Goal: Task Accomplishment & Management: Manage account settings

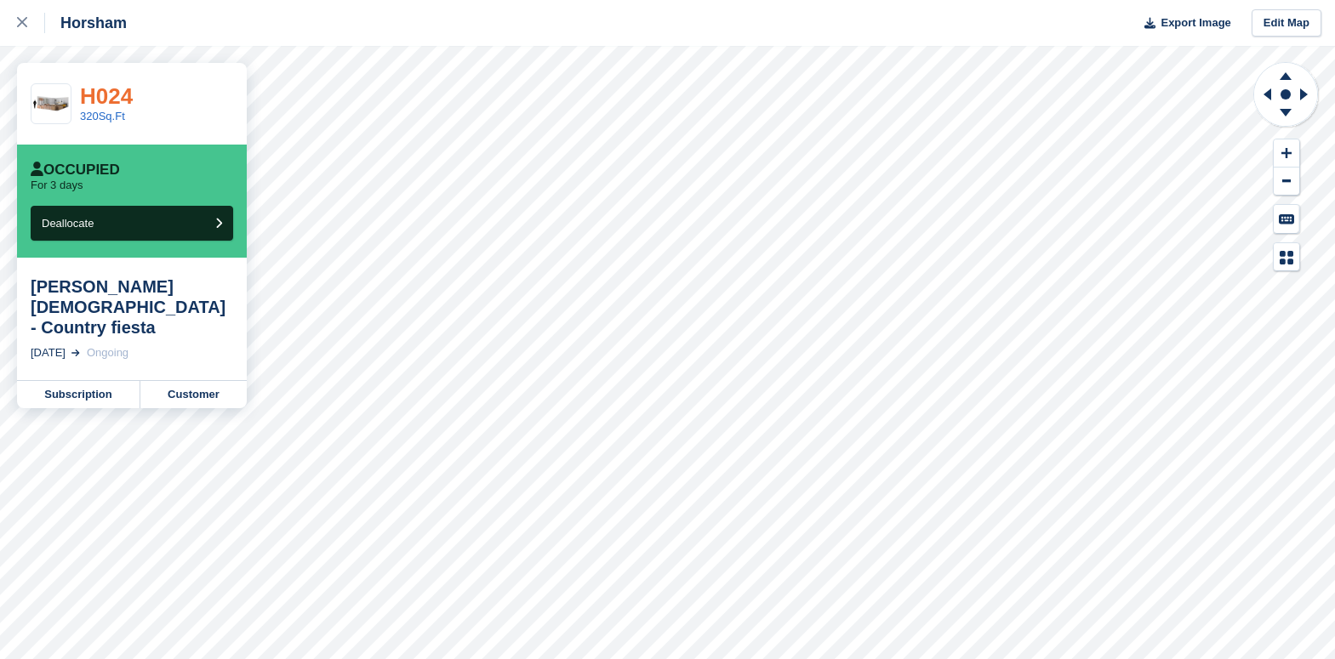
click at [113, 96] on link "H024" at bounding box center [106, 96] width 53 height 26
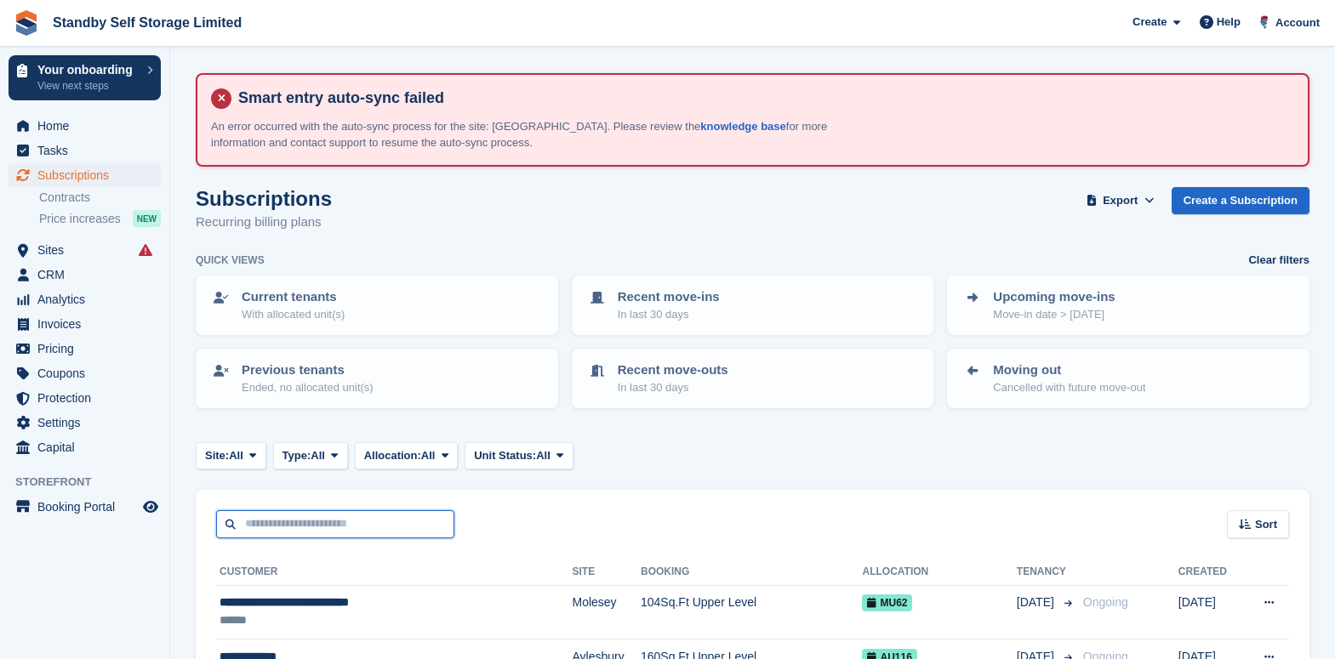
click at [301, 530] on input "text" at bounding box center [335, 524] width 238 height 28
type input "*******"
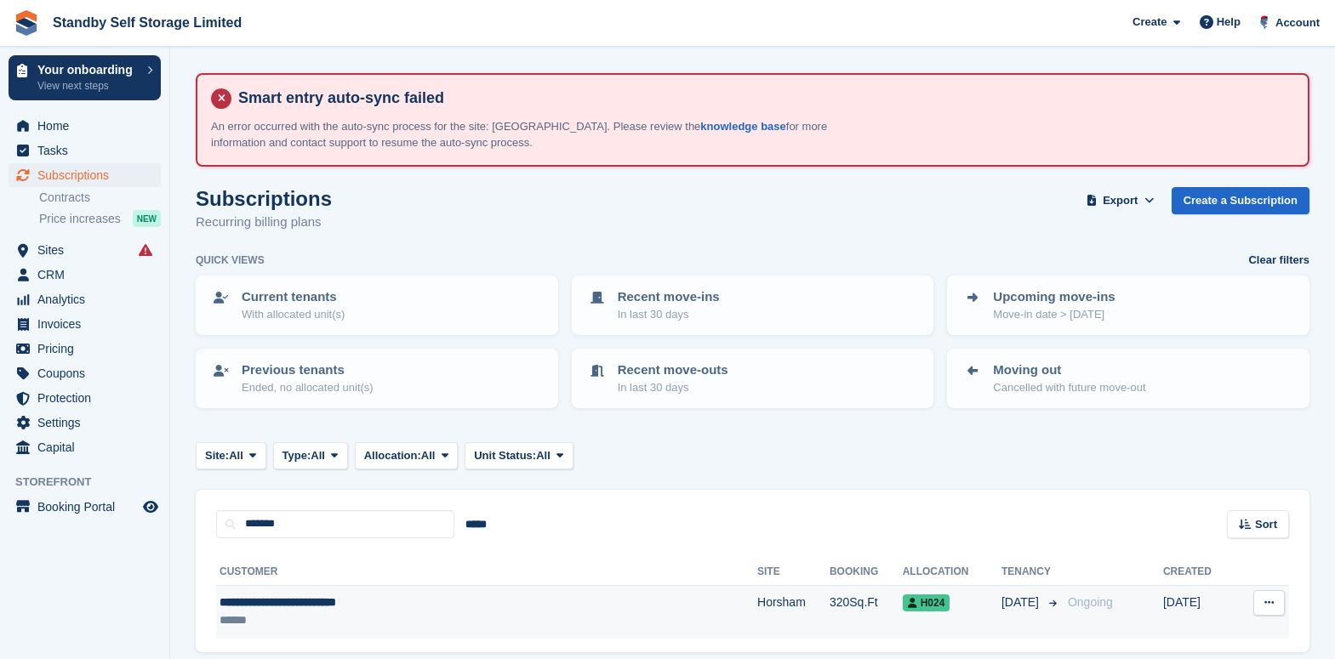
click at [310, 600] on div "**********" at bounding box center [398, 603] width 358 height 18
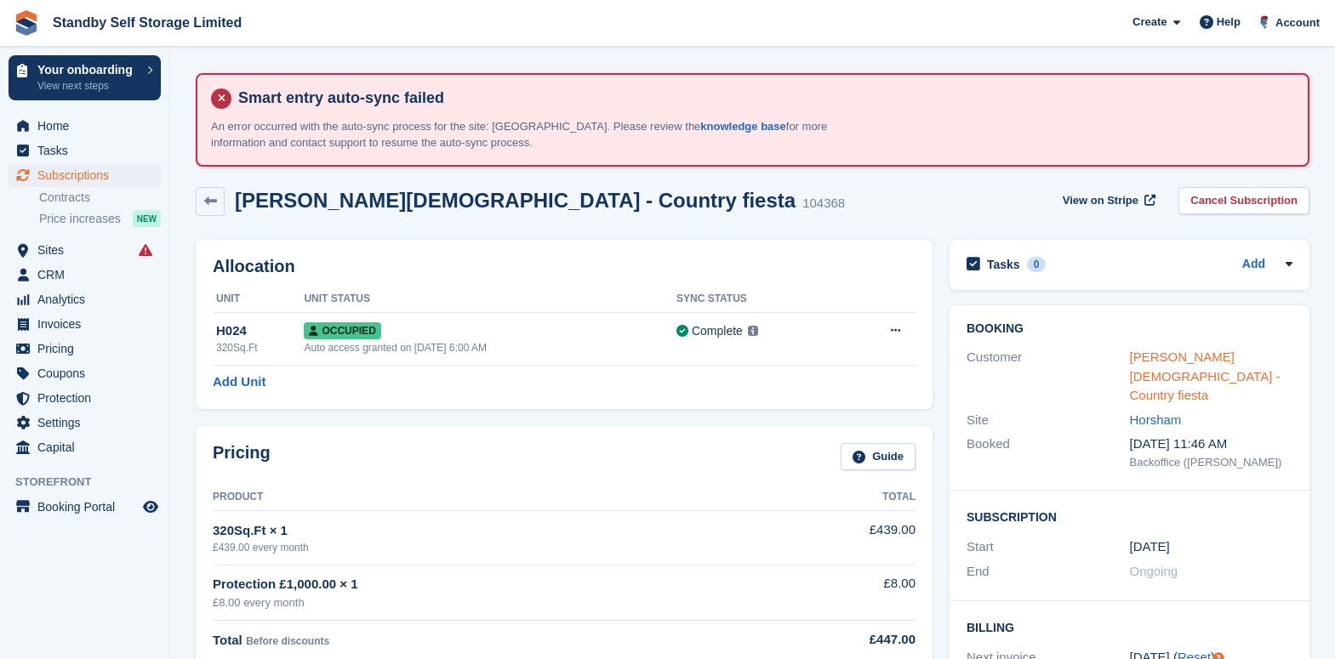
click at [1171, 350] on link "Debbie Gay - Country fiesta" at bounding box center [1205, 376] width 151 height 53
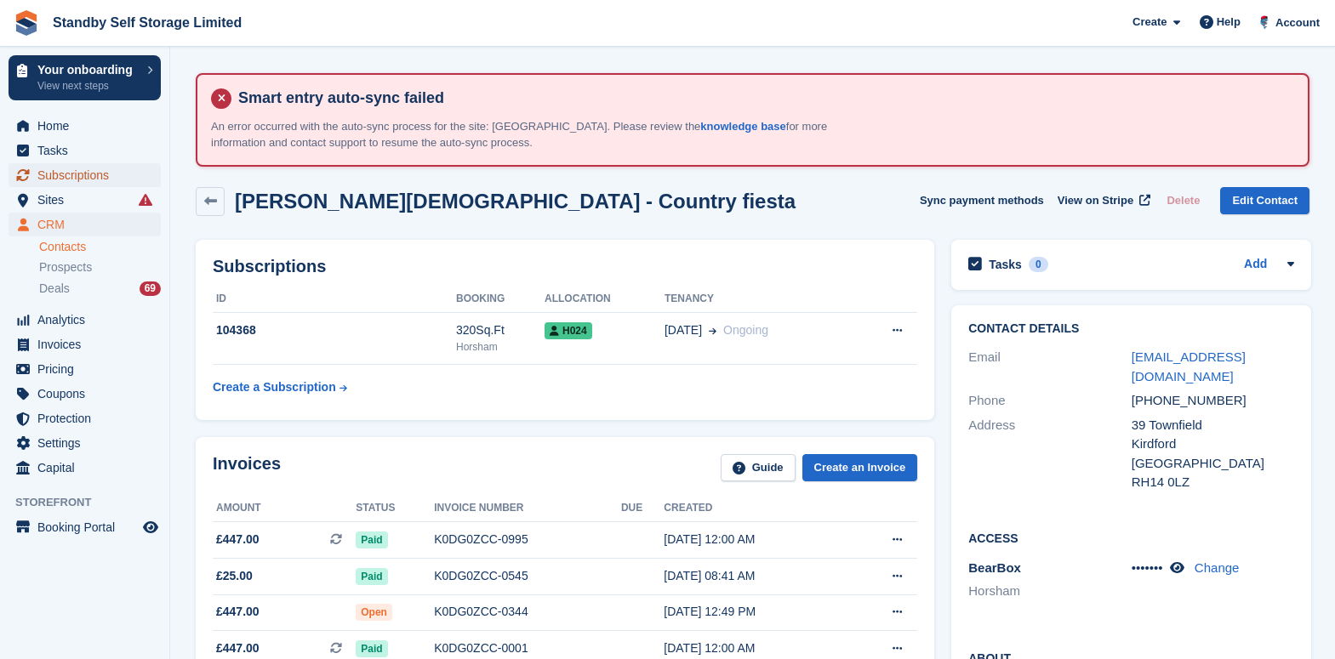
click at [82, 163] on span "Subscriptions" at bounding box center [88, 175] width 102 height 24
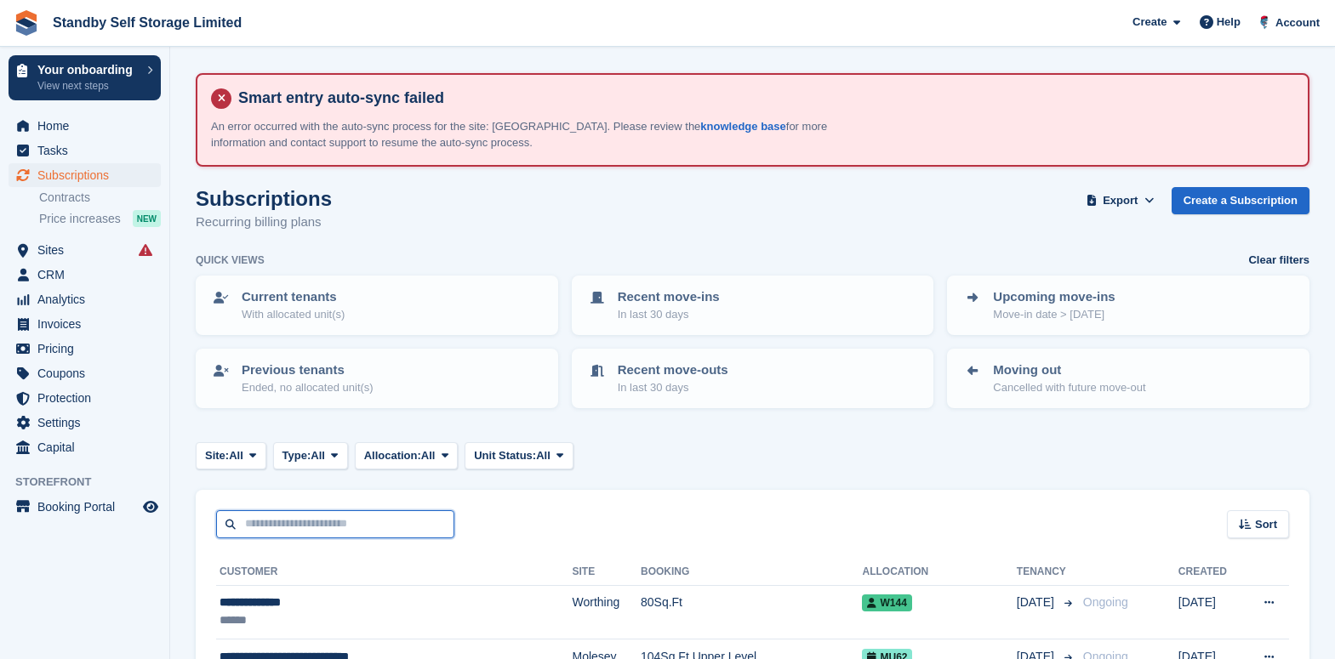
click at [293, 515] on input "text" at bounding box center [335, 524] width 238 height 28
type input "***"
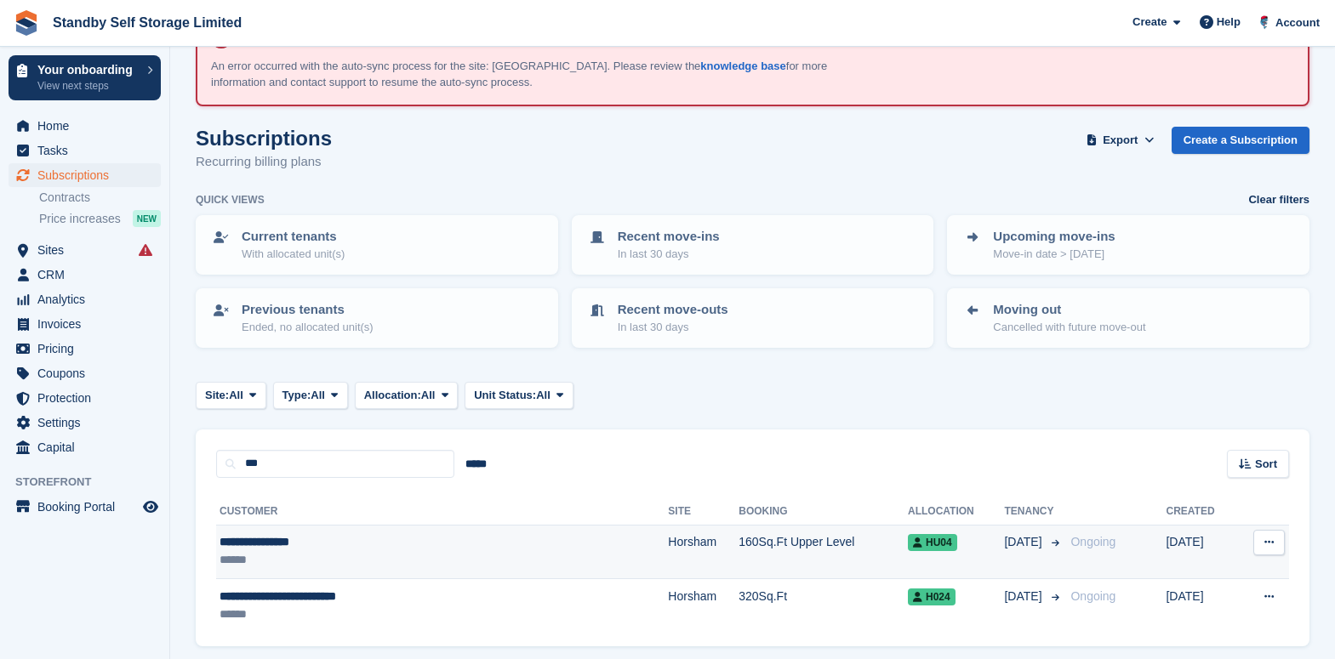
scroll to position [119, 0]
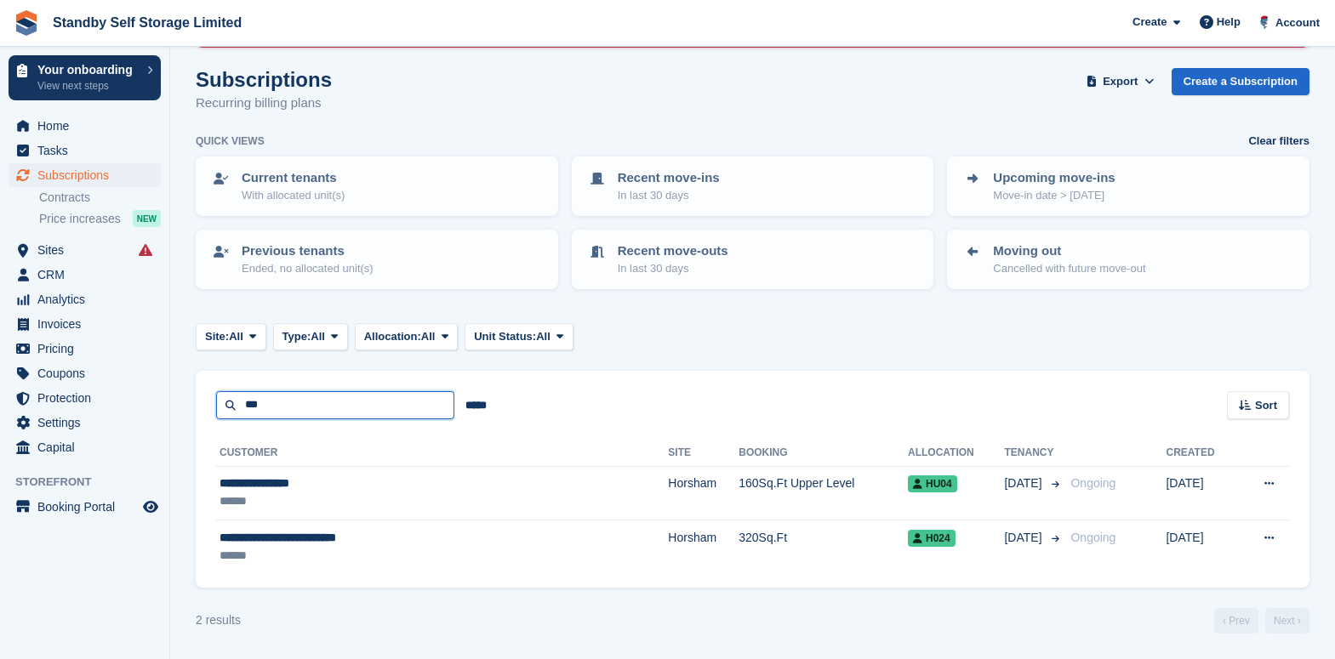
drag, startPoint x: 285, startPoint y: 407, endPoint x: 182, endPoint y: 412, distance: 103.1
click at [180, 412] on section "Smart entry auto-sync failed An error occurred with the auto-sync process for t…" at bounding box center [752, 270] width 1165 height 778
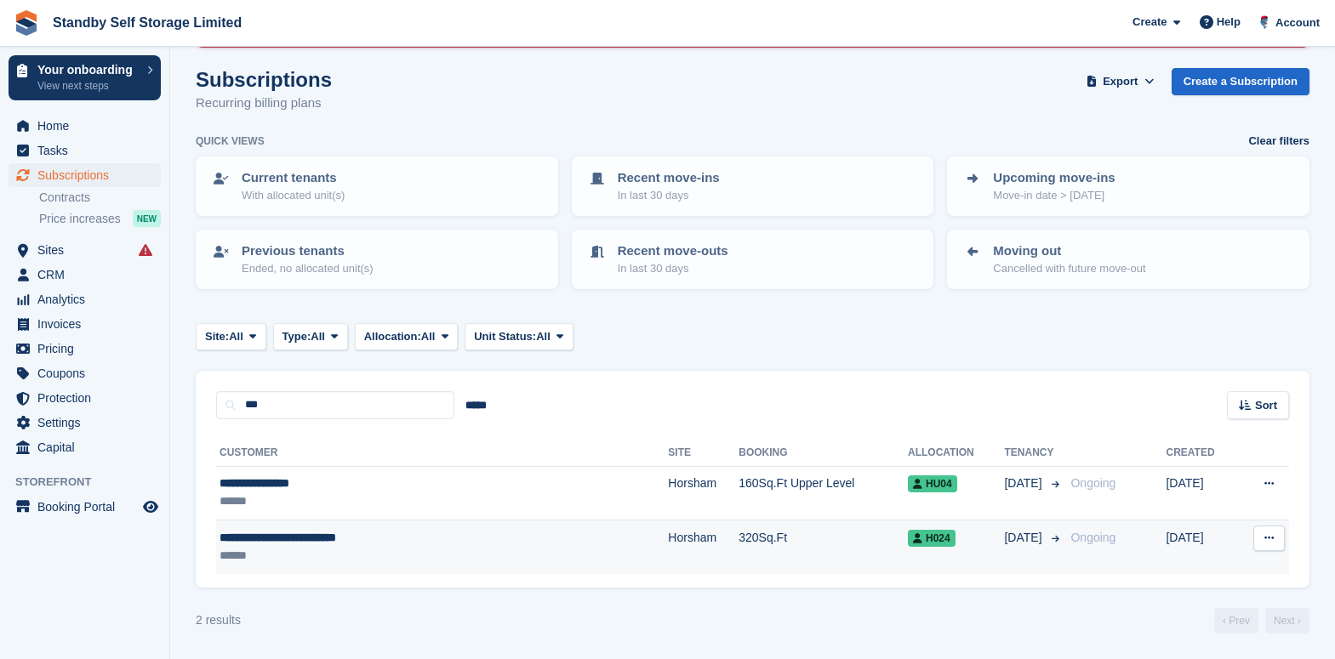
click at [399, 550] on div "******" at bounding box center [372, 556] width 306 height 18
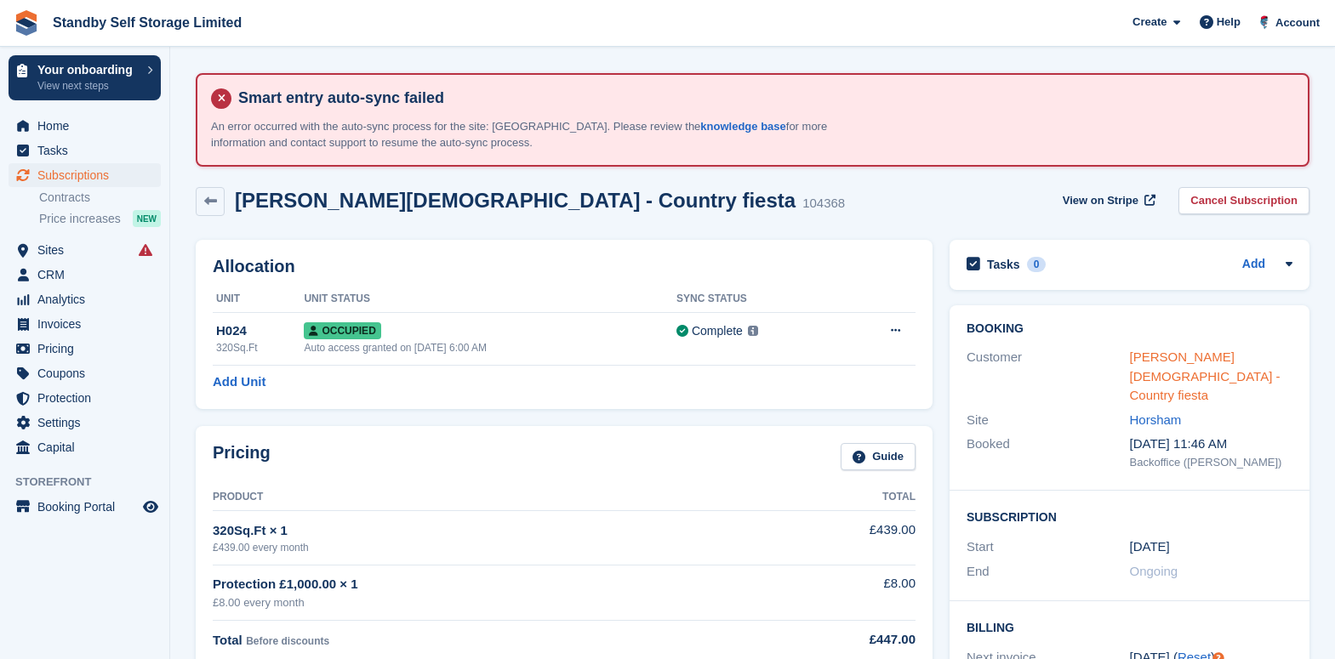
click at [1187, 353] on link "Debbie Gay - Country fiesta" at bounding box center [1205, 376] width 151 height 53
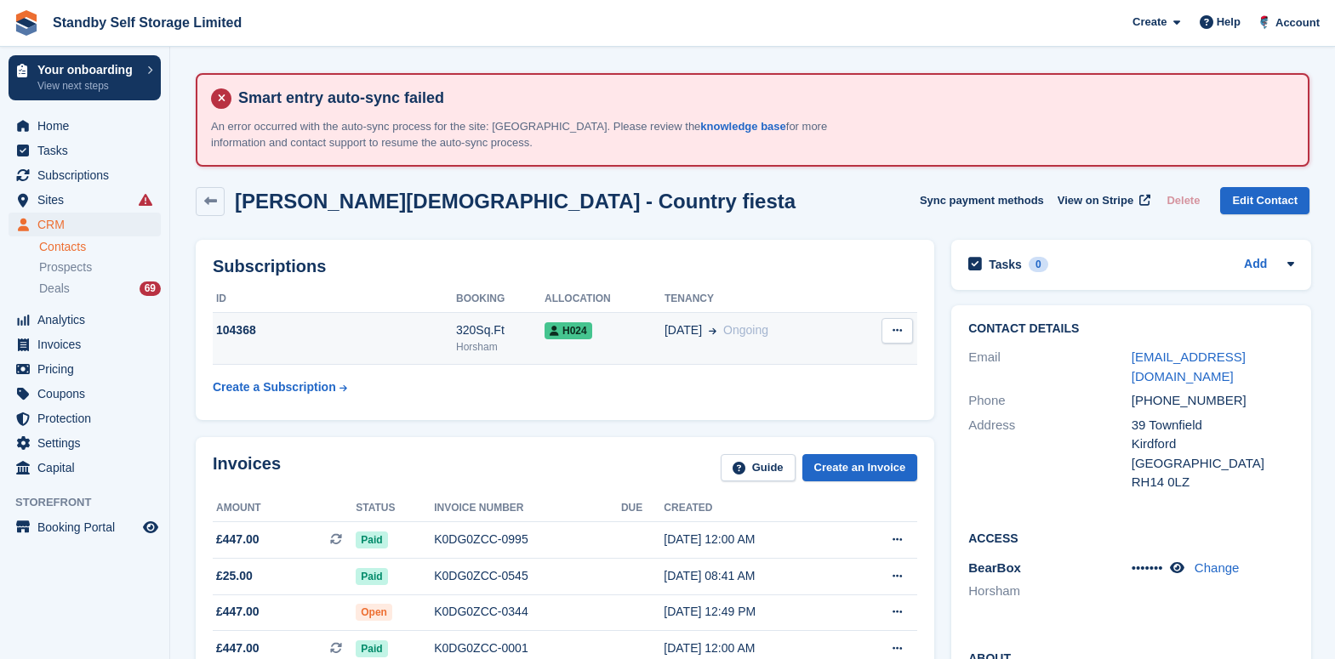
click at [584, 332] on span "H024" at bounding box center [568, 330] width 48 height 17
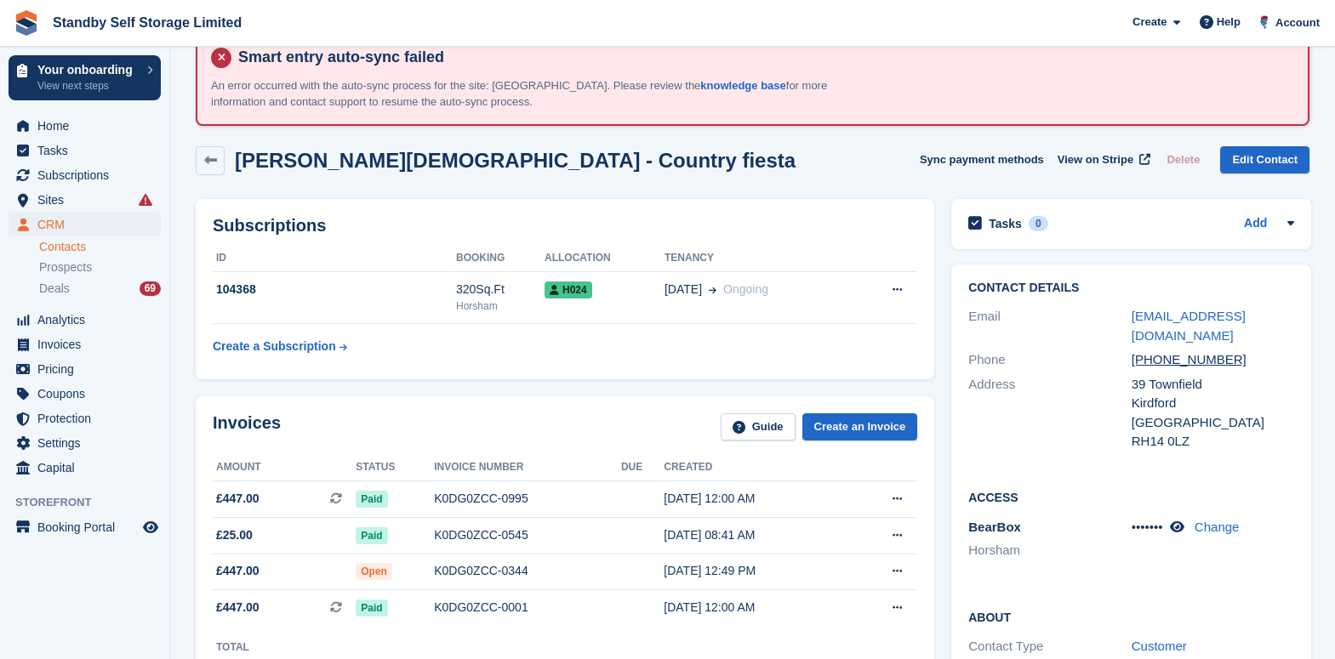
scroll to position [106, 0]
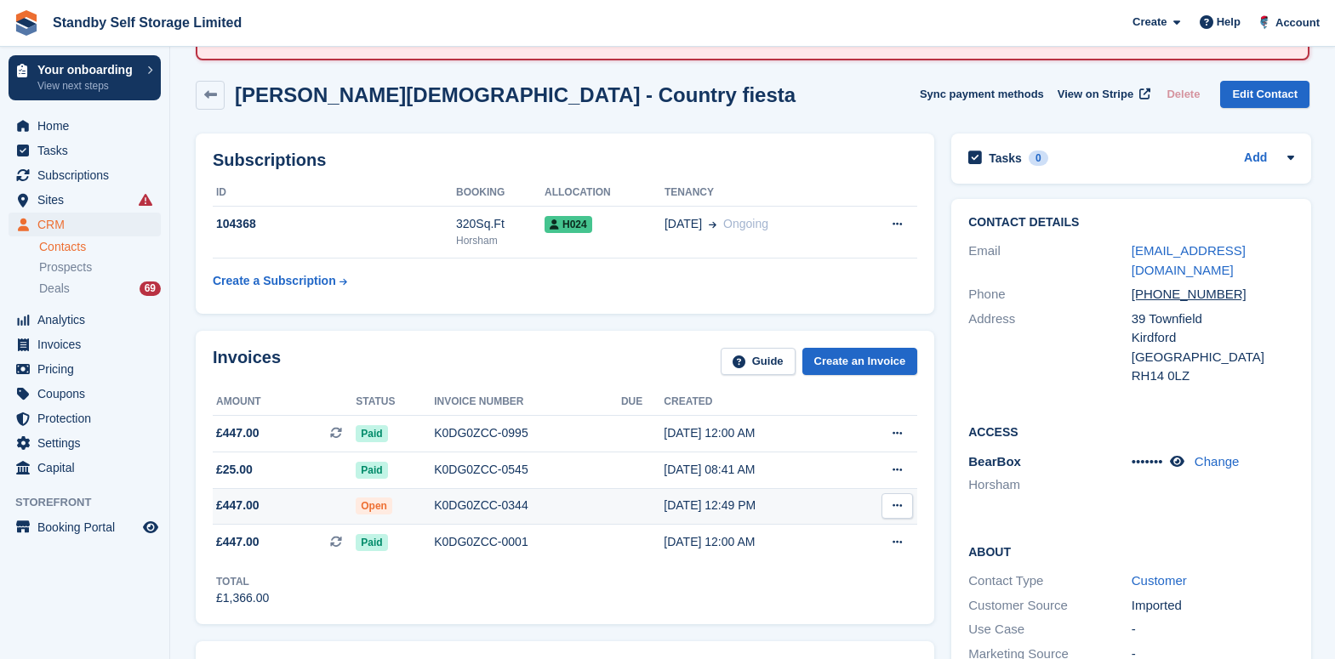
click at [493, 504] on div "K0DG0ZCC-0344" at bounding box center [527, 506] width 187 height 18
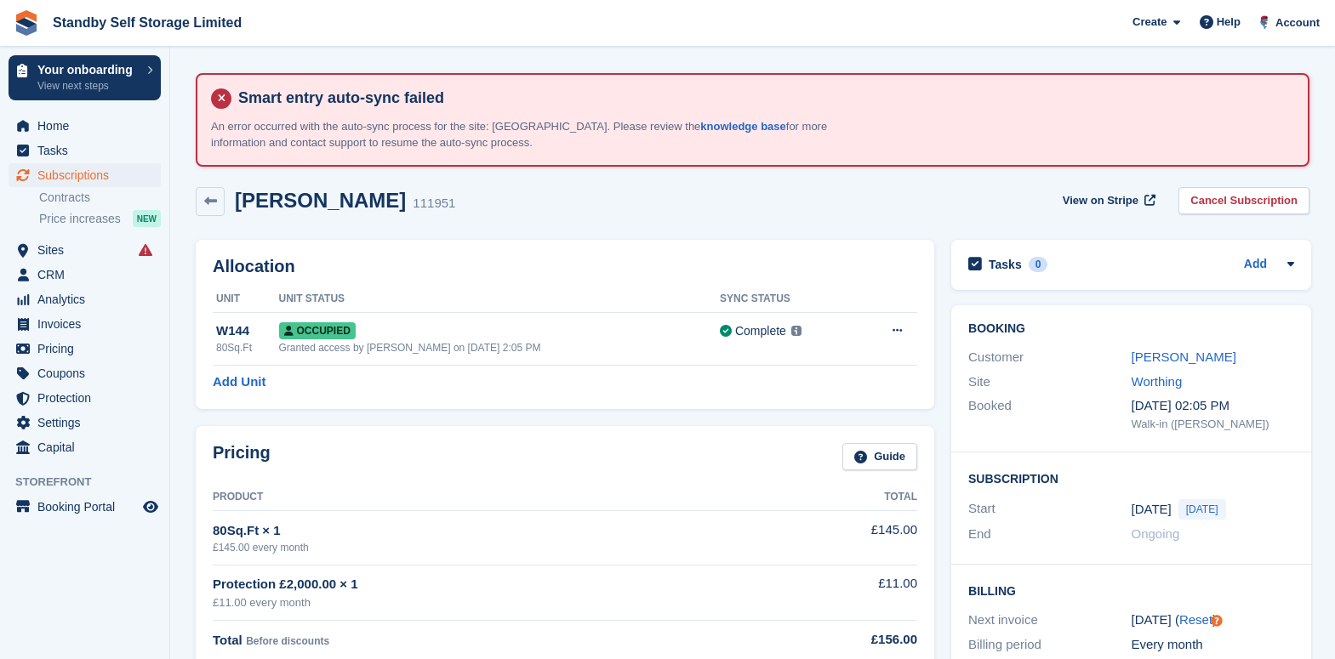
scroll to position [106, 0]
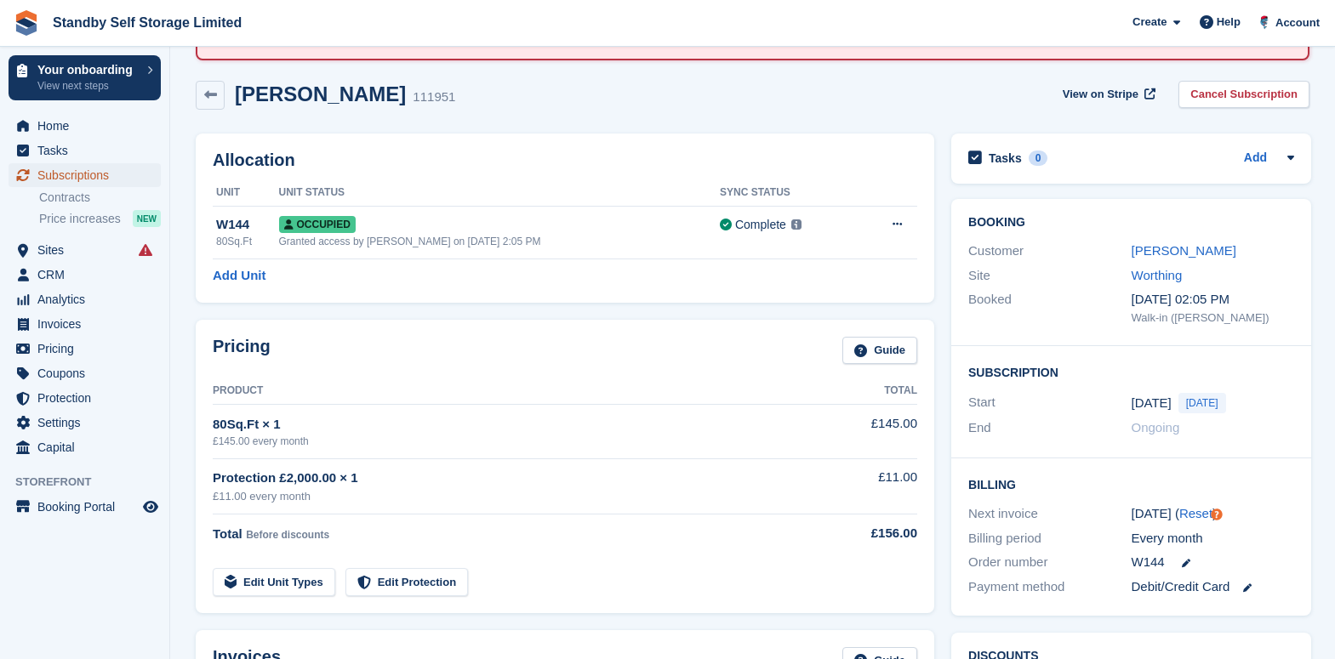
click at [100, 172] on span "Subscriptions" at bounding box center [88, 175] width 102 height 24
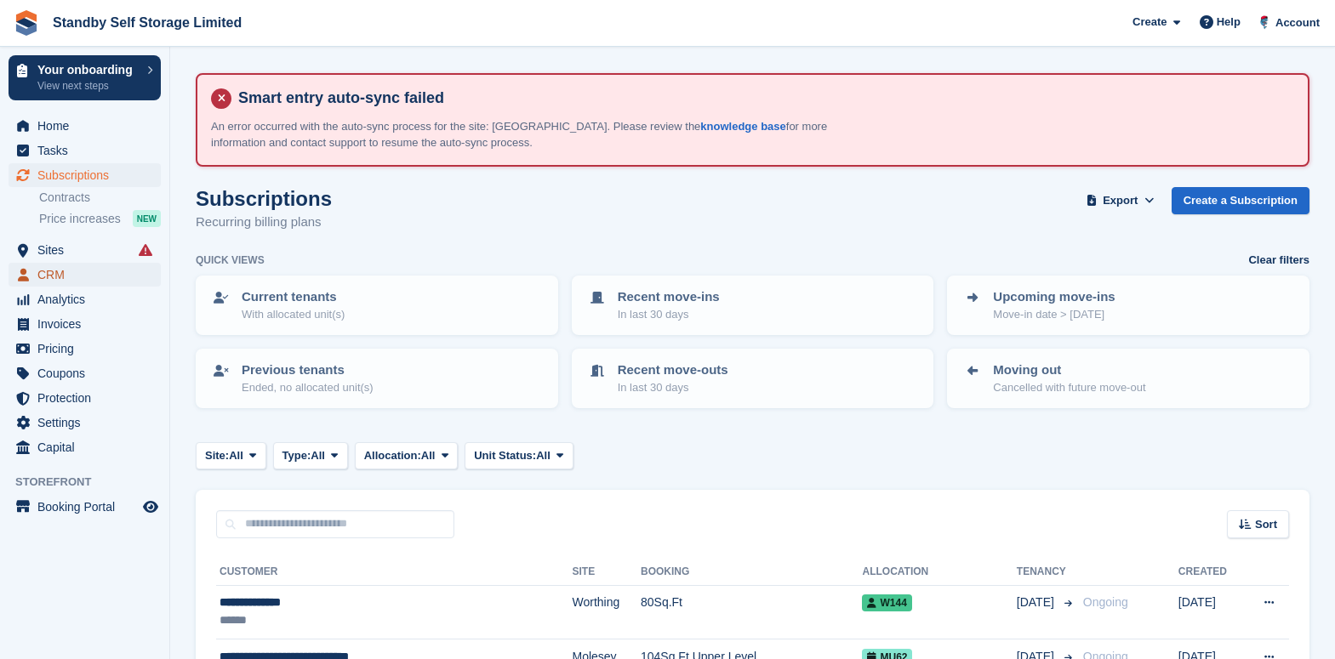
click at [65, 275] on span "CRM" at bounding box center [88, 275] width 102 height 24
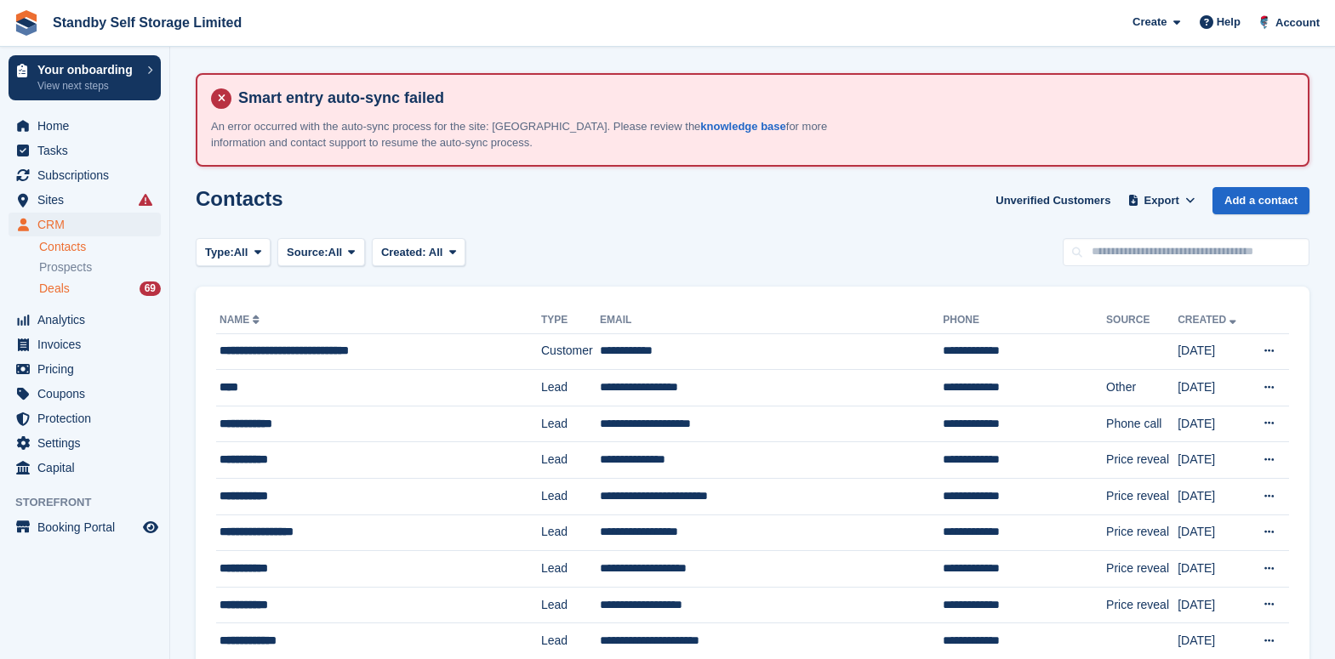
click at [73, 288] on div "Deals 69" at bounding box center [100, 289] width 122 height 16
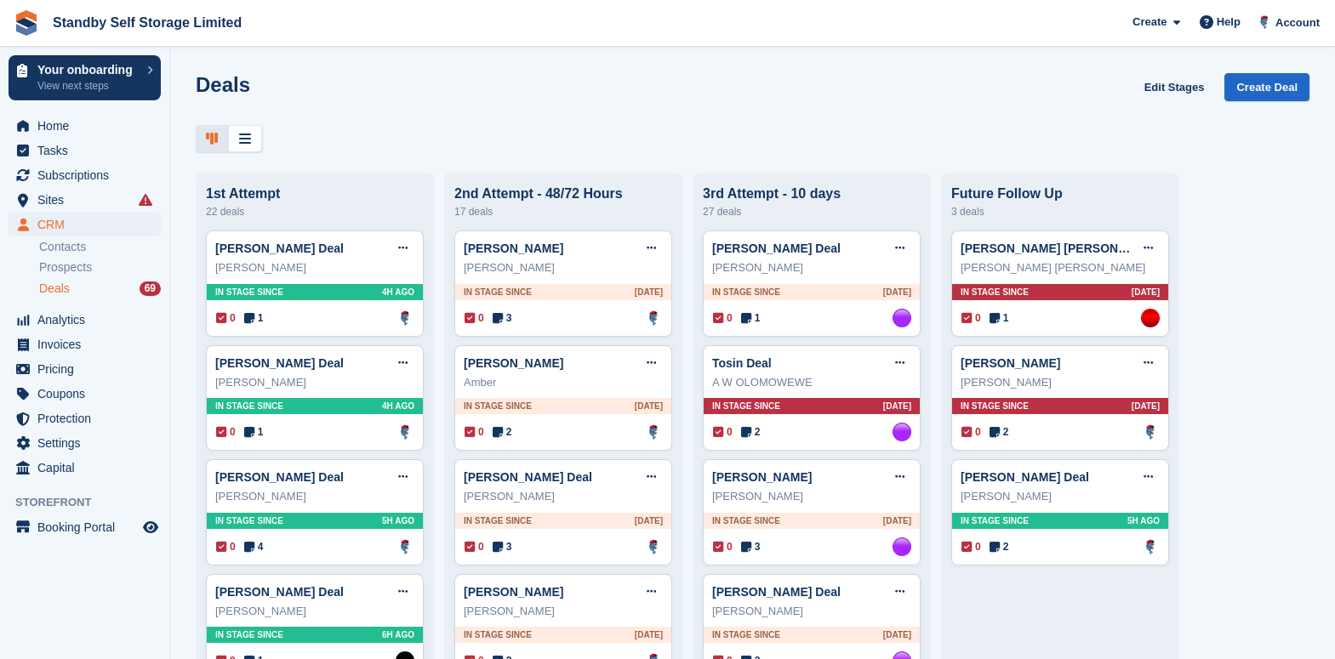
drag, startPoint x: 794, startPoint y: 113, endPoint x: 973, endPoint y: 91, distance: 180.0
click at [795, 113] on div "Deals Edit Stages Create Deal" at bounding box center [752, 97] width 1113 height 48
click at [83, 253] on link "Contacts" at bounding box center [100, 247] width 122 height 16
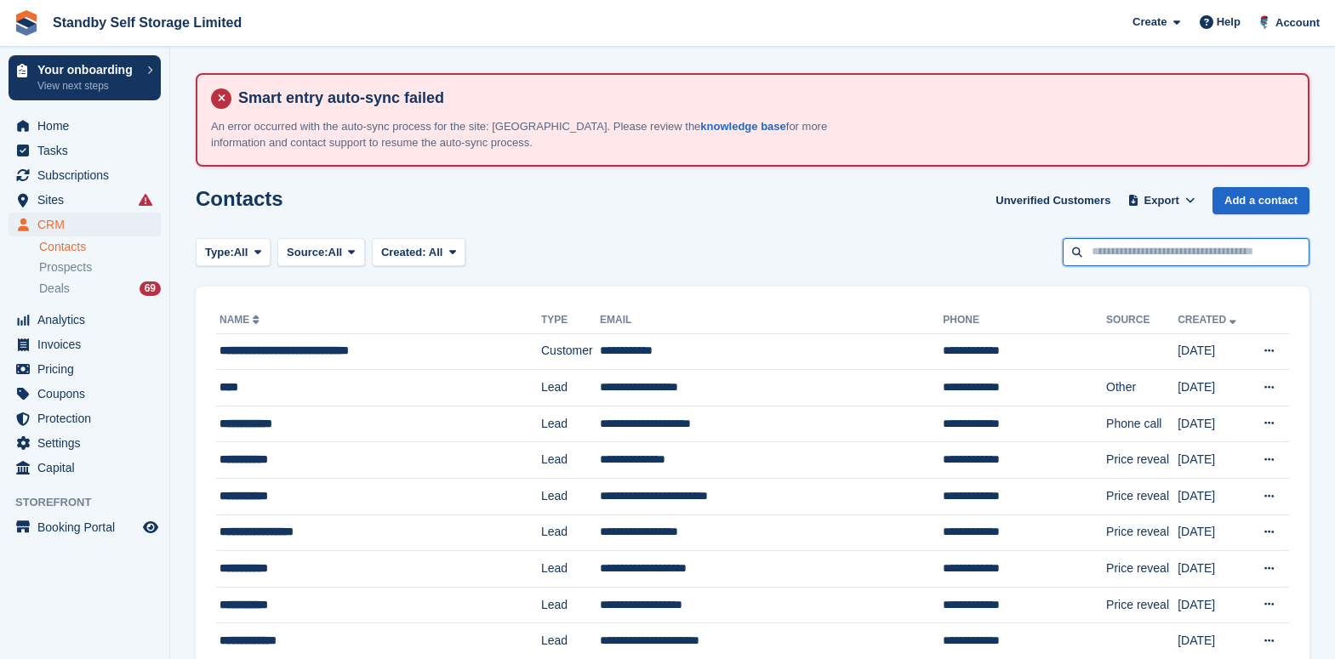
click at [1170, 242] on input "text" at bounding box center [1185, 252] width 247 height 28
type input "*****"
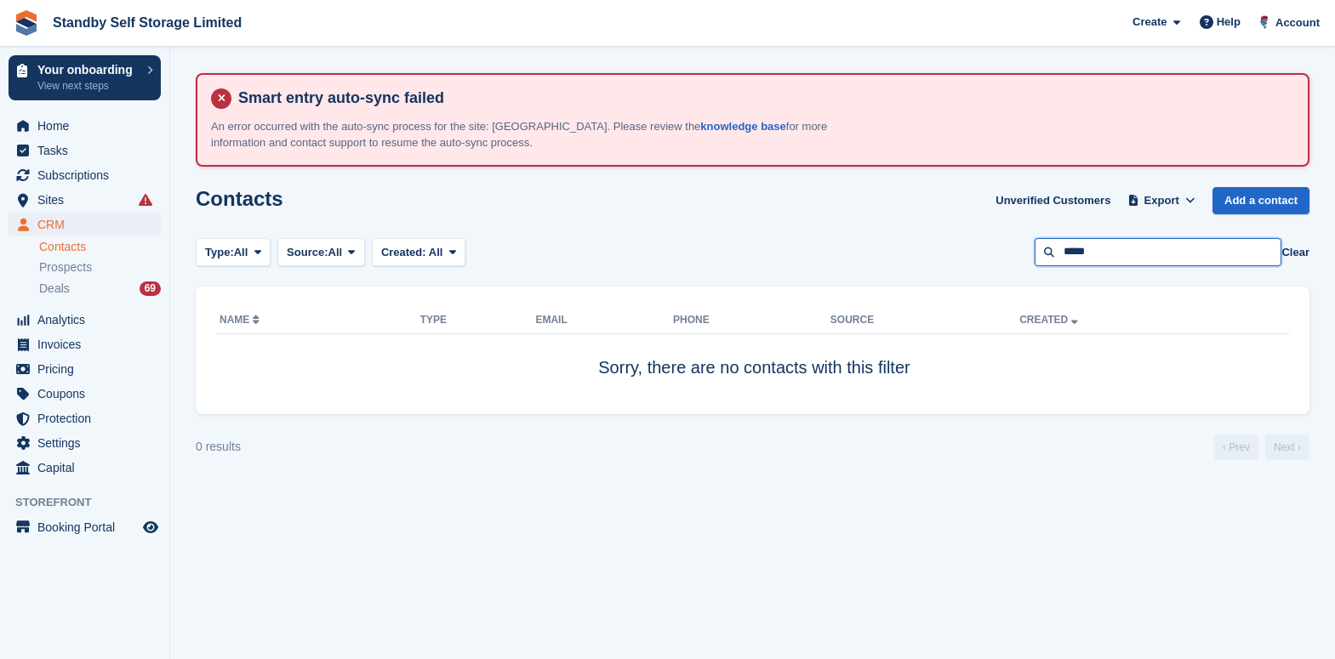
drag, startPoint x: 1102, startPoint y: 253, endPoint x: 1037, endPoint y: 252, distance: 64.7
click at [1037, 252] on input "*****" at bounding box center [1157, 252] width 247 height 28
click at [83, 245] on link "Contacts" at bounding box center [100, 247] width 122 height 16
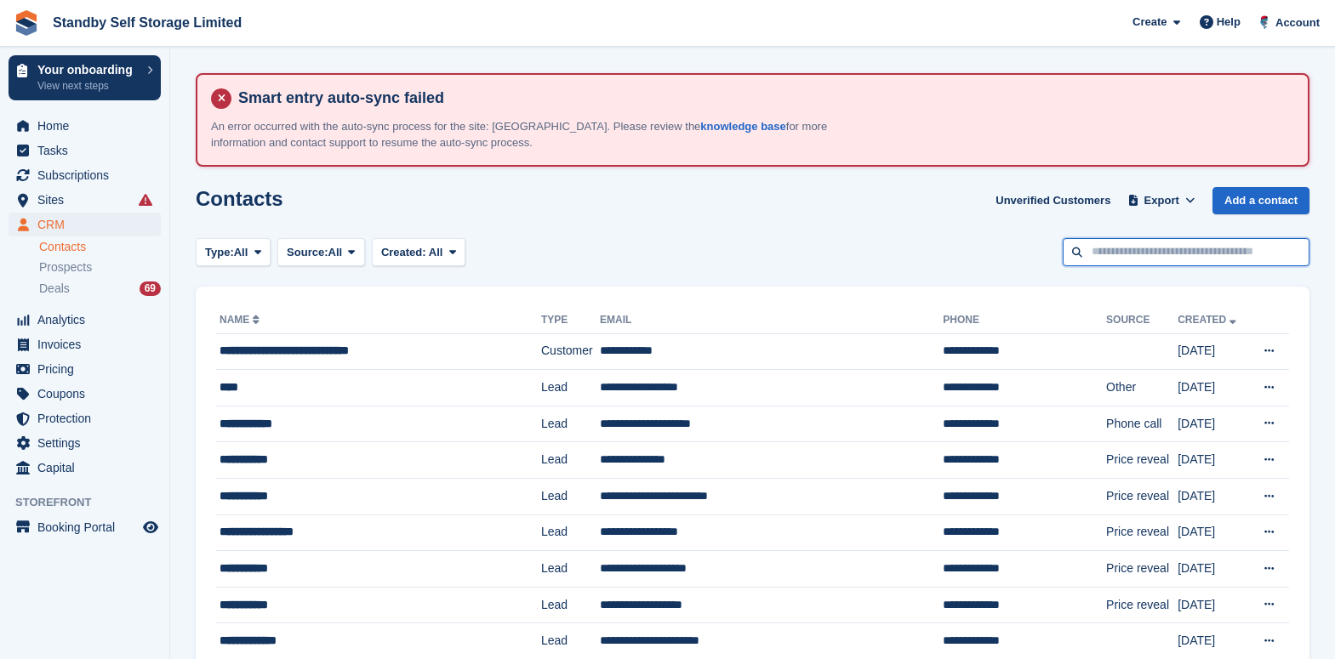
click at [1102, 257] on input "text" at bounding box center [1185, 252] width 247 height 28
type input "*****"
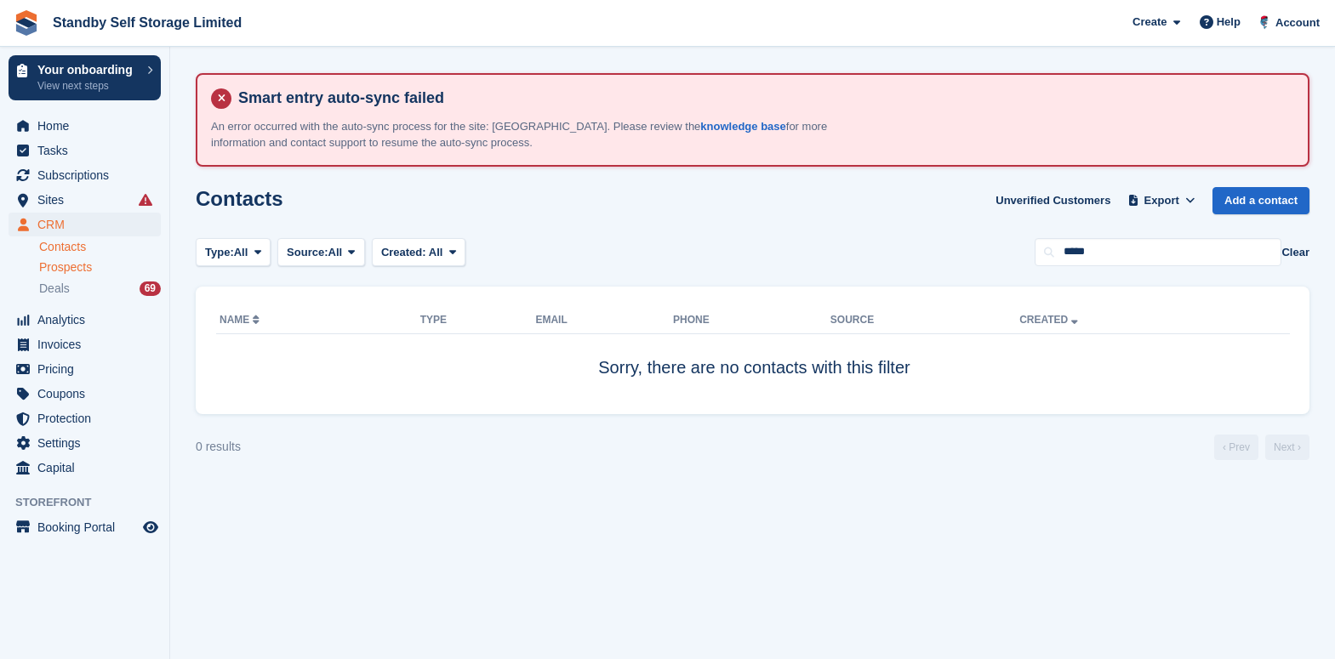
click at [93, 266] on div "Prospects" at bounding box center [100, 267] width 122 height 16
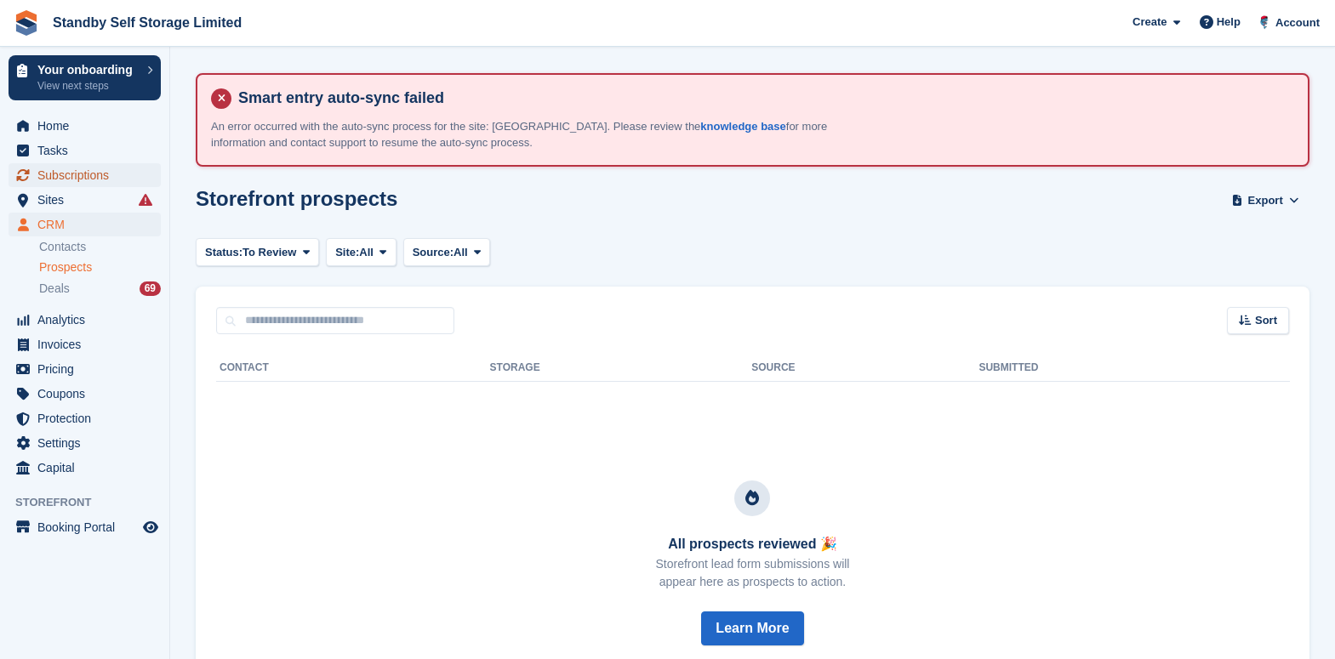
click at [92, 179] on span "Subscriptions" at bounding box center [88, 175] width 102 height 24
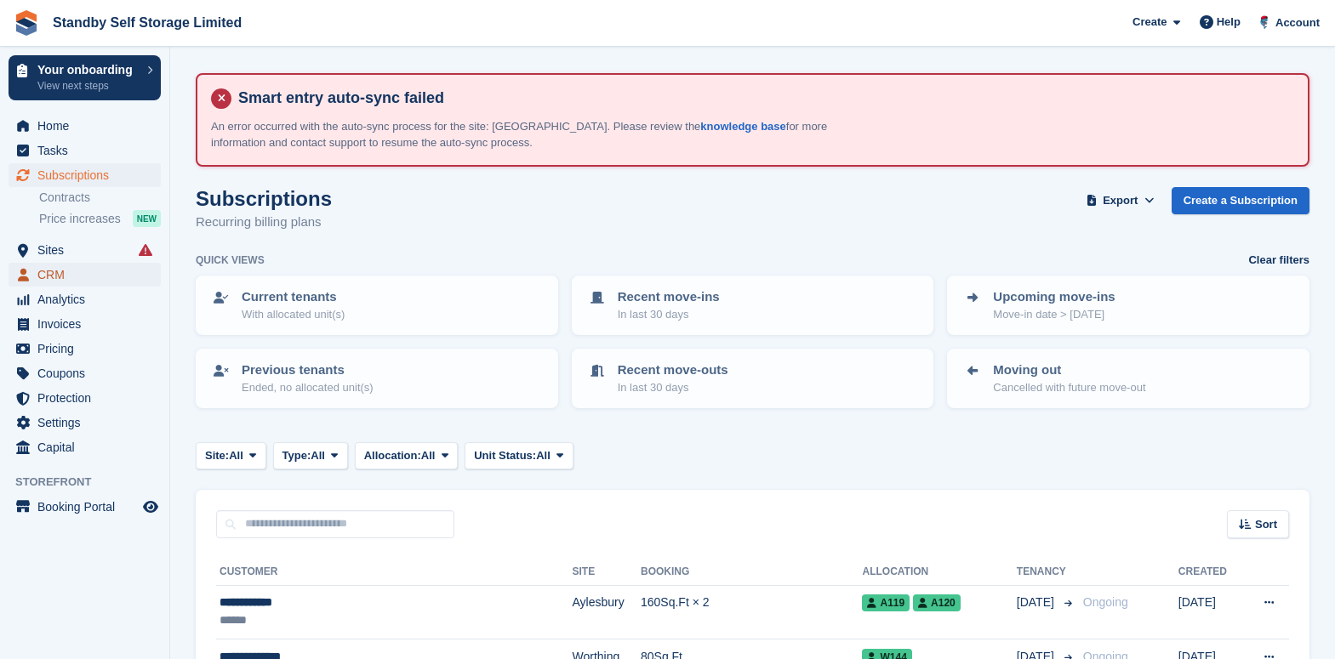
click at [64, 272] on span "CRM" at bounding box center [88, 275] width 102 height 24
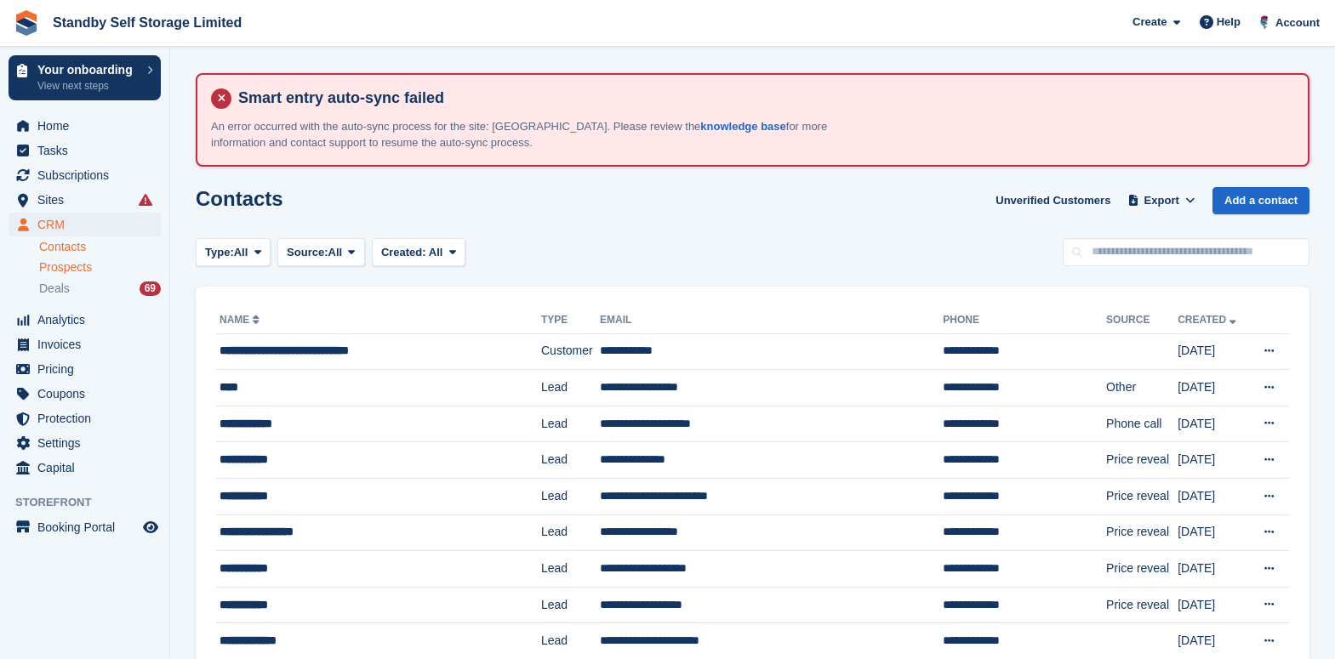
click at [81, 269] on span "Prospects" at bounding box center [65, 267] width 53 height 16
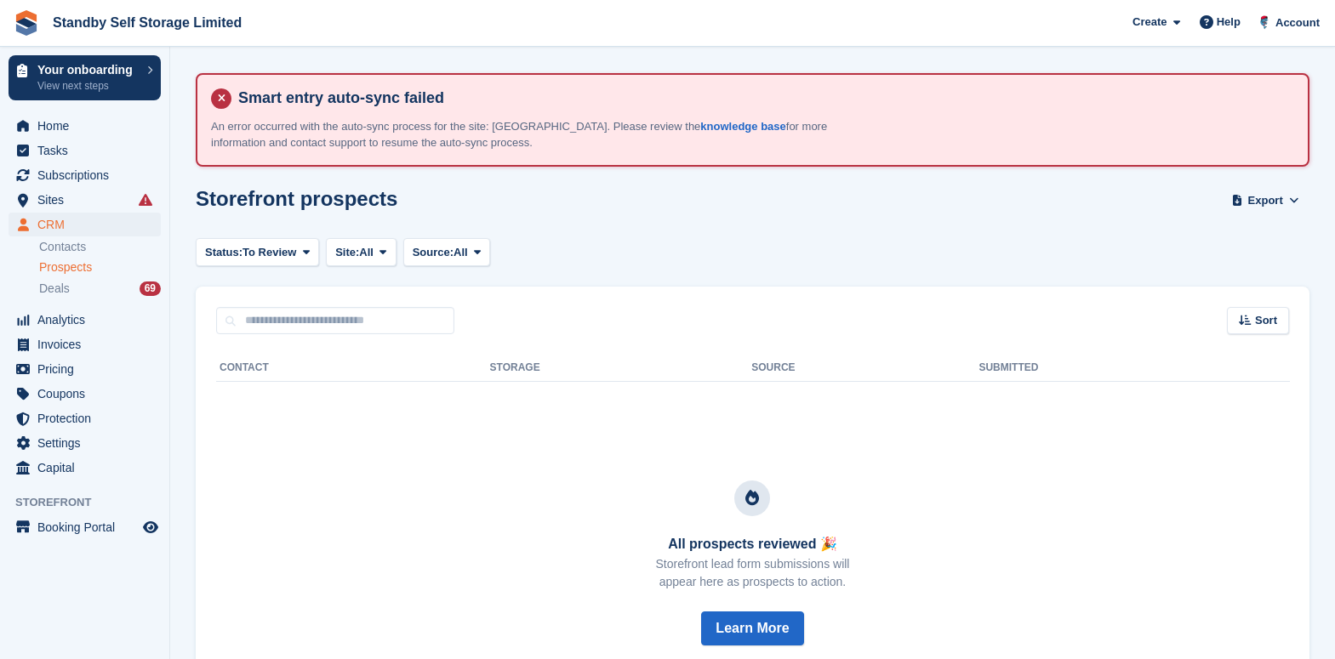
click at [0, 440] on li "Settings" at bounding box center [84, 443] width 169 height 24
click at [97, 260] on div "Prospects" at bounding box center [100, 267] width 122 height 16
click at [90, 264] on span "Prospects" at bounding box center [65, 267] width 53 height 16
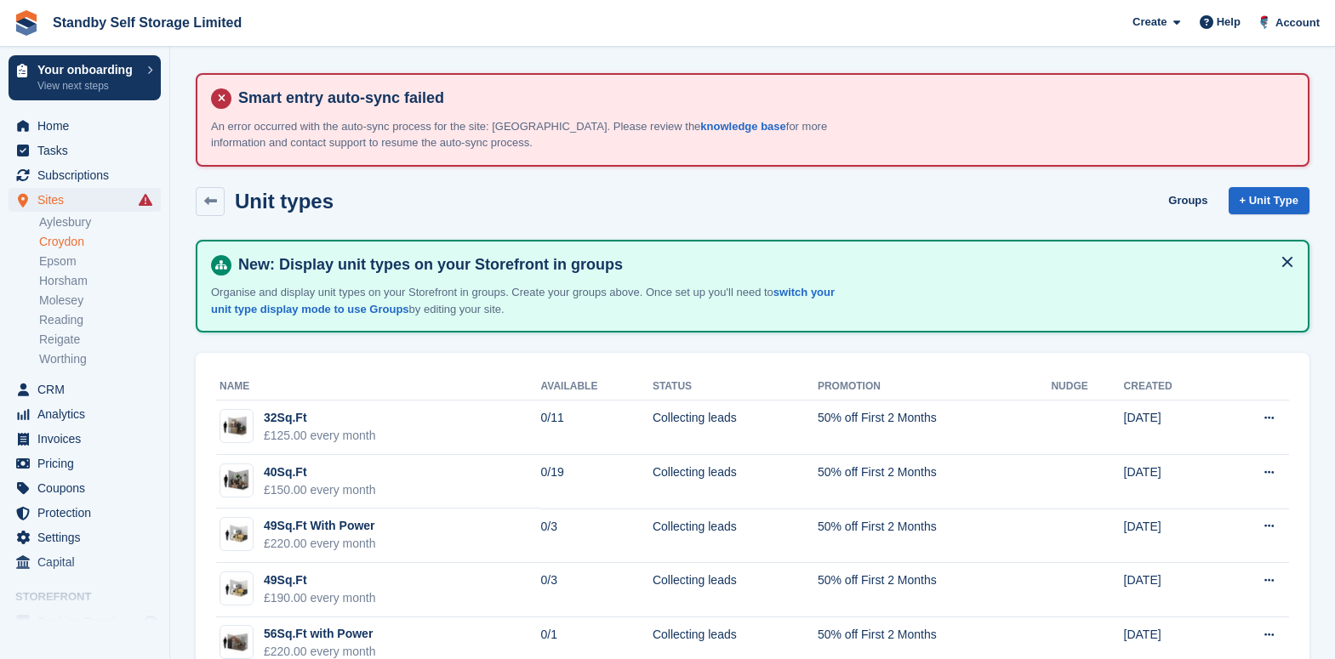
scroll to position [346, 0]
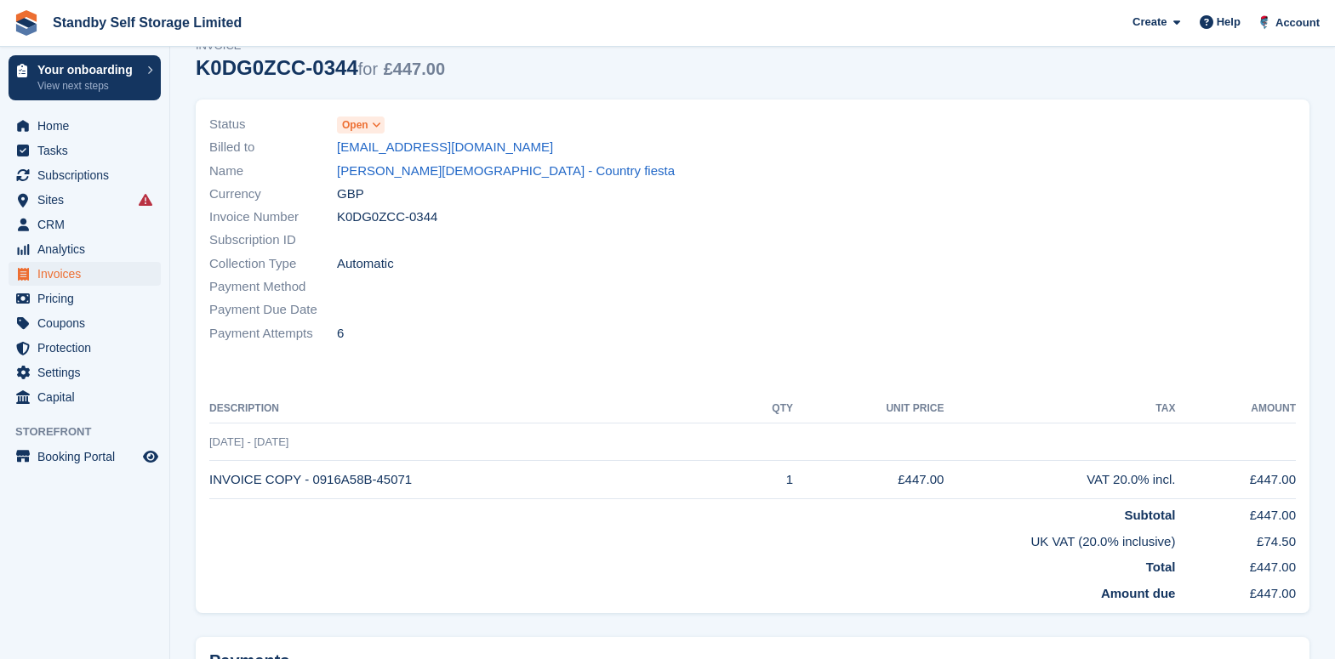
scroll to position [189, 0]
drag, startPoint x: 402, startPoint y: 481, endPoint x: 209, endPoint y: 484, distance: 192.3
click at [209, 484] on td "INVOICE COPY - 0916A58B-45071" at bounding box center [473, 478] width 529 height 38
click at [65, 562] on aside "Your onboarding View next steps Home Tasks Subscriptions Subscriptions Subscrip…" at bounding box center [84, 334] width 169 height 574
click at [270, 443] on span "1 Sep - 1 Oct" at bounding box center [248, 440] width 79 height 13
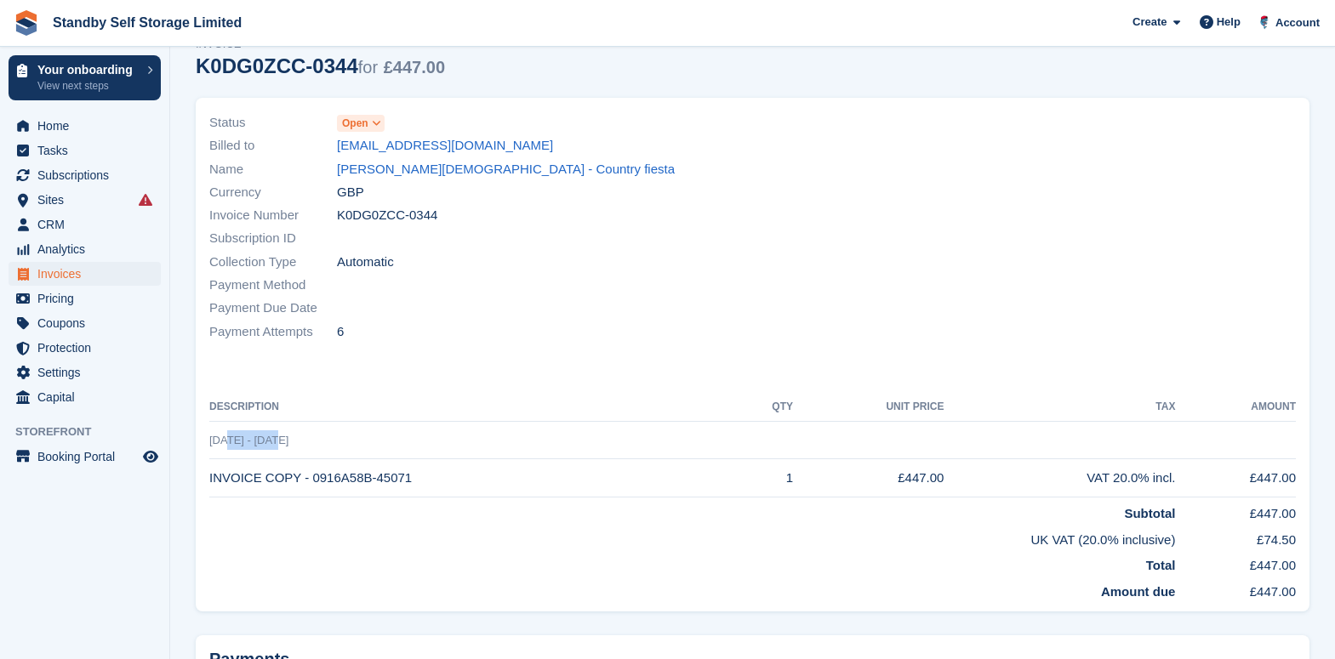
drag, startPoint x: 272, startPoint y: 443, endPoint x: 219, endPoint y: 439, distance: 53.8
click at [219, 439] on span "1 Sep - 1 Oct" at bounding box center [248, 440] width 79 height 13
drag, startPoint x: 413, startPoint y: 474, endPoint x: 300, endPoint y: 474, distance: 113.1
click at [300, 474] on td "INVOICE COPY - 0916A58B-45071" at bounding box center [473, 478] width 529 height 38
copy td "0916A58B-45071"
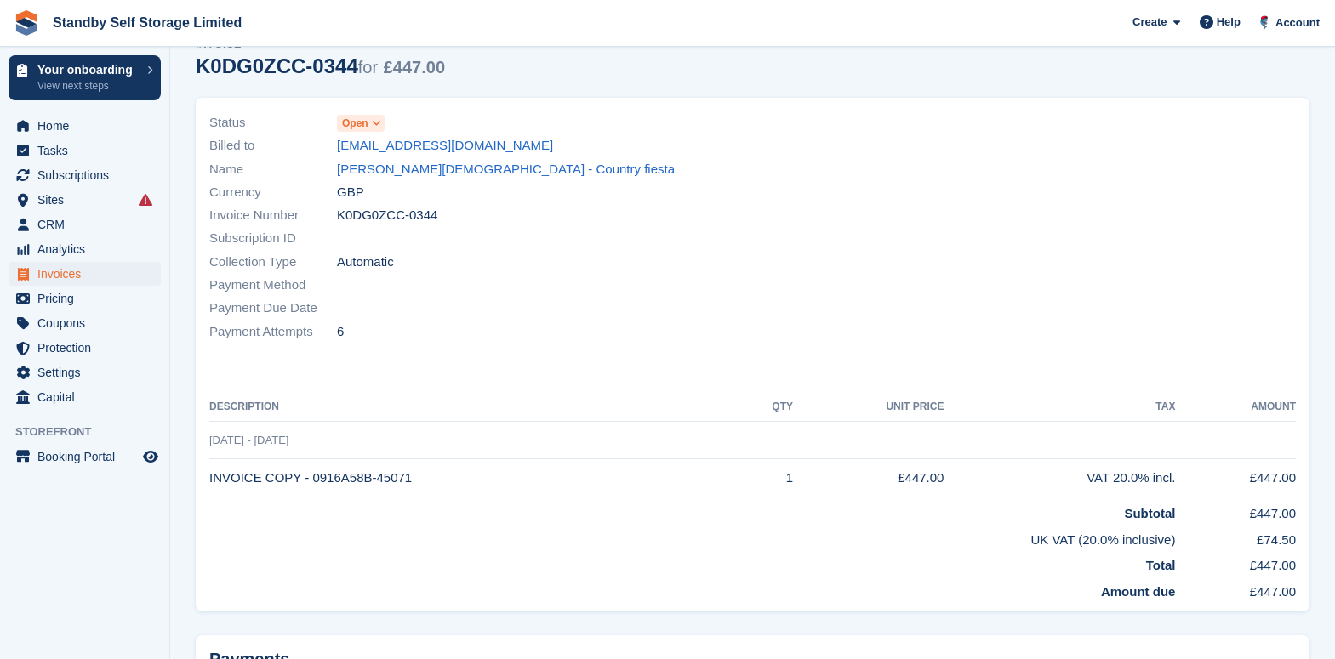
click at [52, 507] on aside "Your onboarding View next steps Home Tasks Subscriptions Subscriptions Subscrip…" at bounding box center [84, 334] width 169 height 574
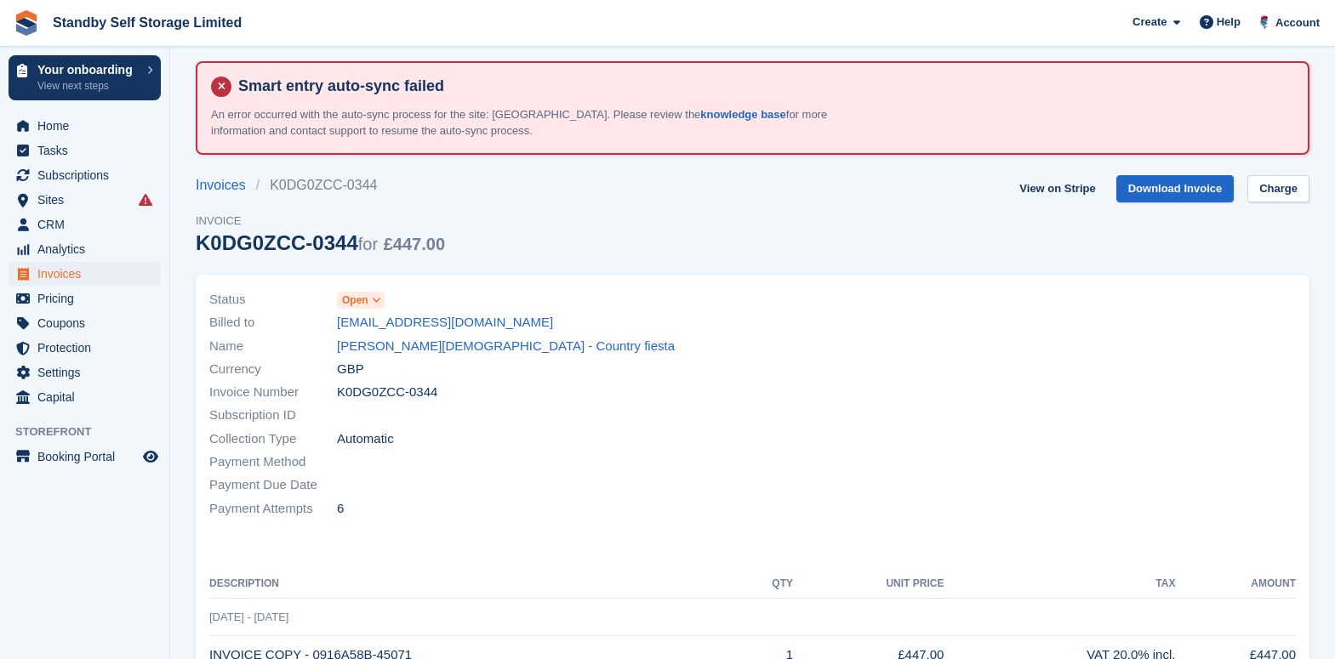
scroll to position [0, 0]
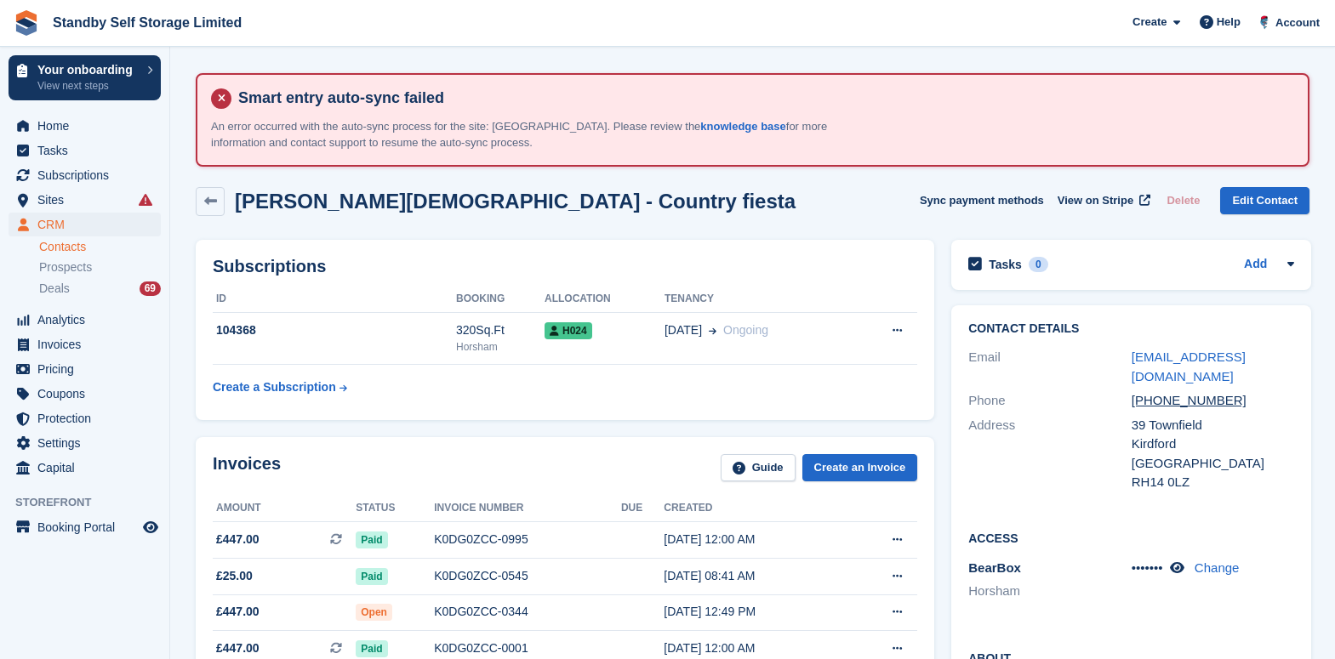
scroll to position [106, 0]
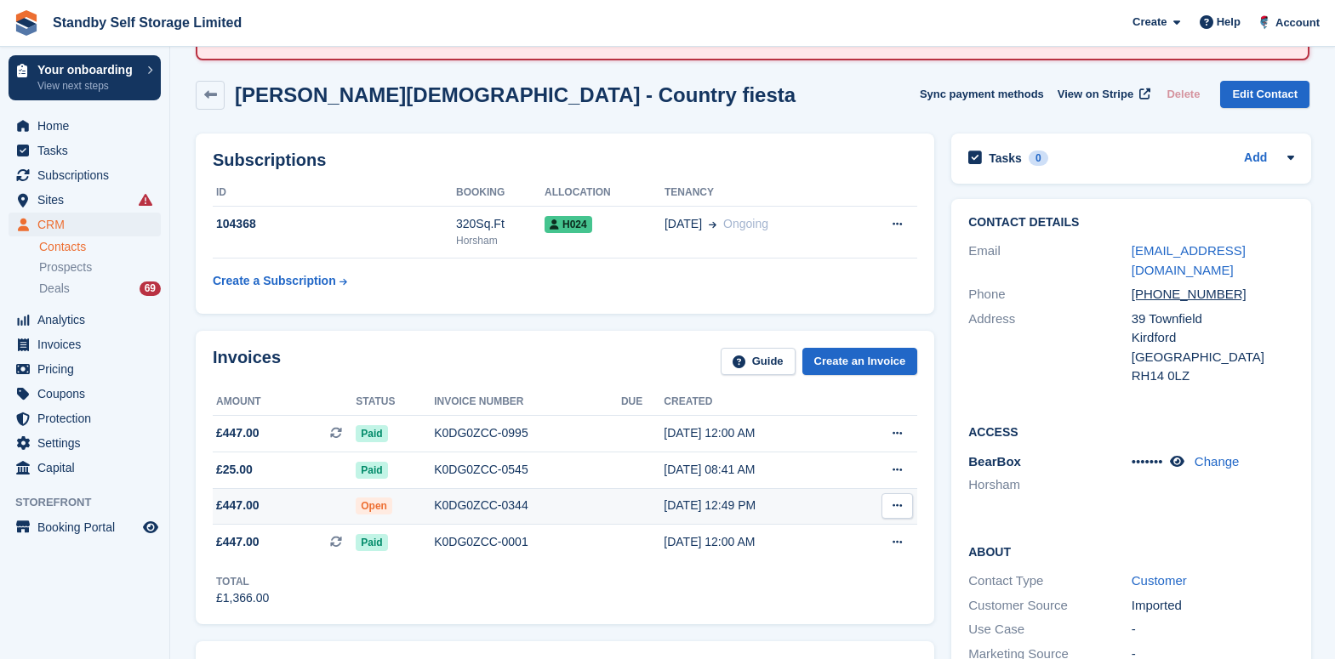
drag, startPoint x: 656, startPoint y: 507, endPoint x: 752, endPoint y: 504, distance: 96.2
click at [752, 504] on div "[DATE] 12:49 PM" at bounding box center [754, 506] width 183 height 18
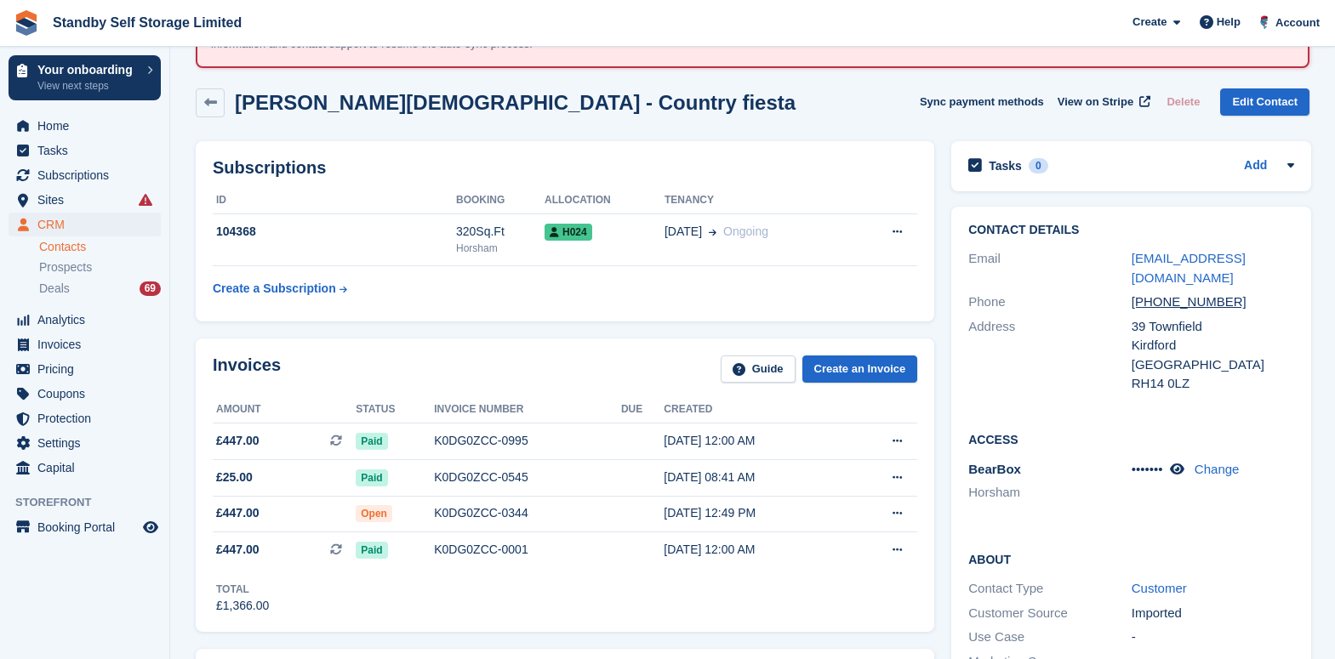
scroll to position [89, 0]
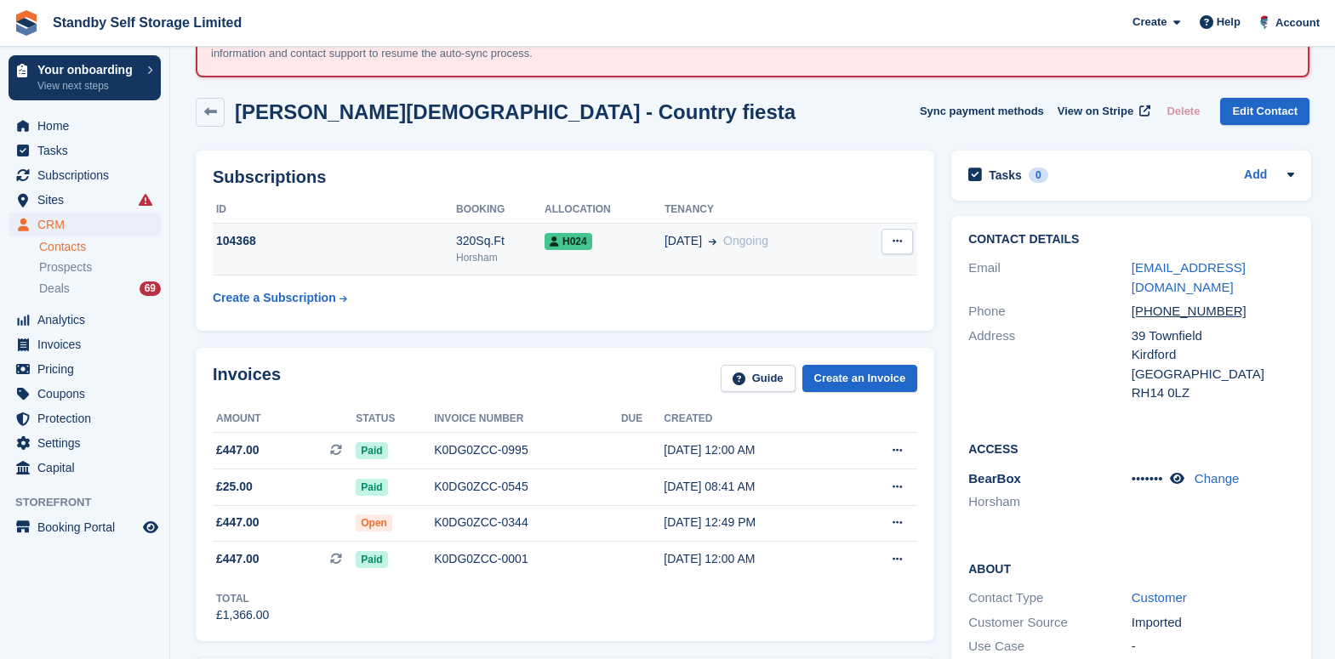
click at [642, 252] on td "H024" at bounding box center [604, 250] width 120 height 52
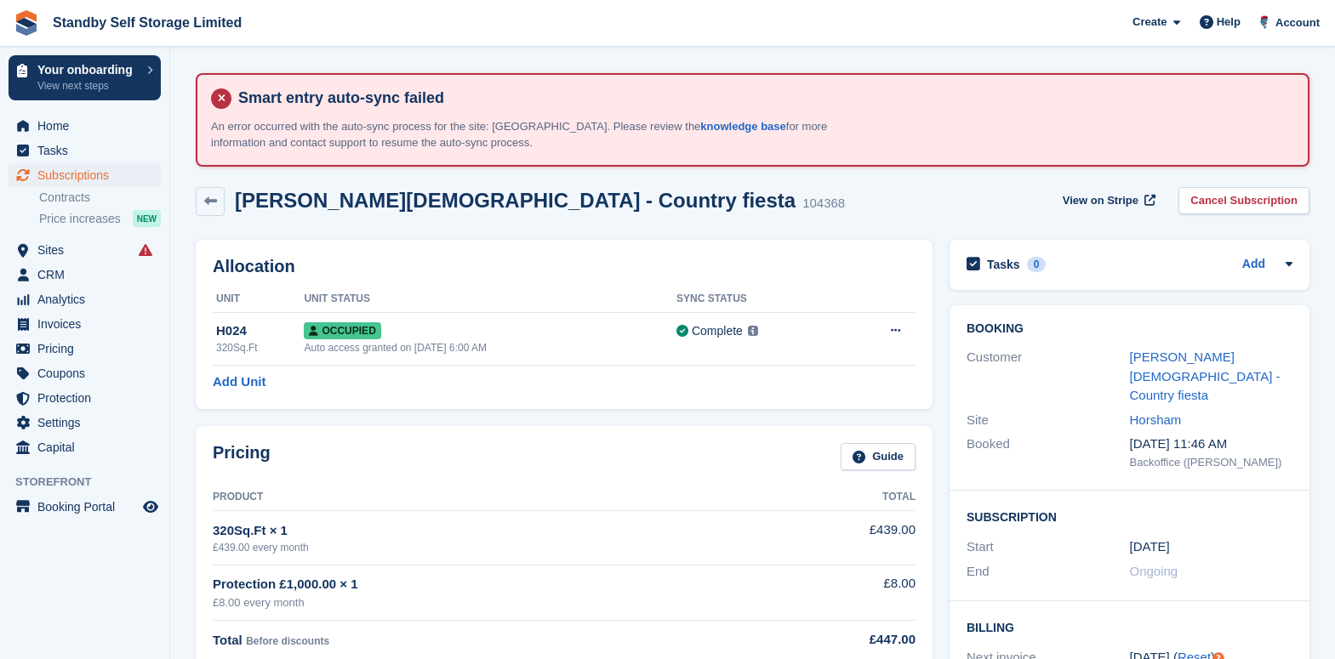
click at [753, 219] on div "[PERSON_NAME][DEMOGRAPHIC_DATA] - Country fiesta 104368 View on Stripe Cancel S…" at bounding box center [752, 205] width 1131 height 53
click at [216, 209] on link at bounding box center [210, 201] width 29 height 29
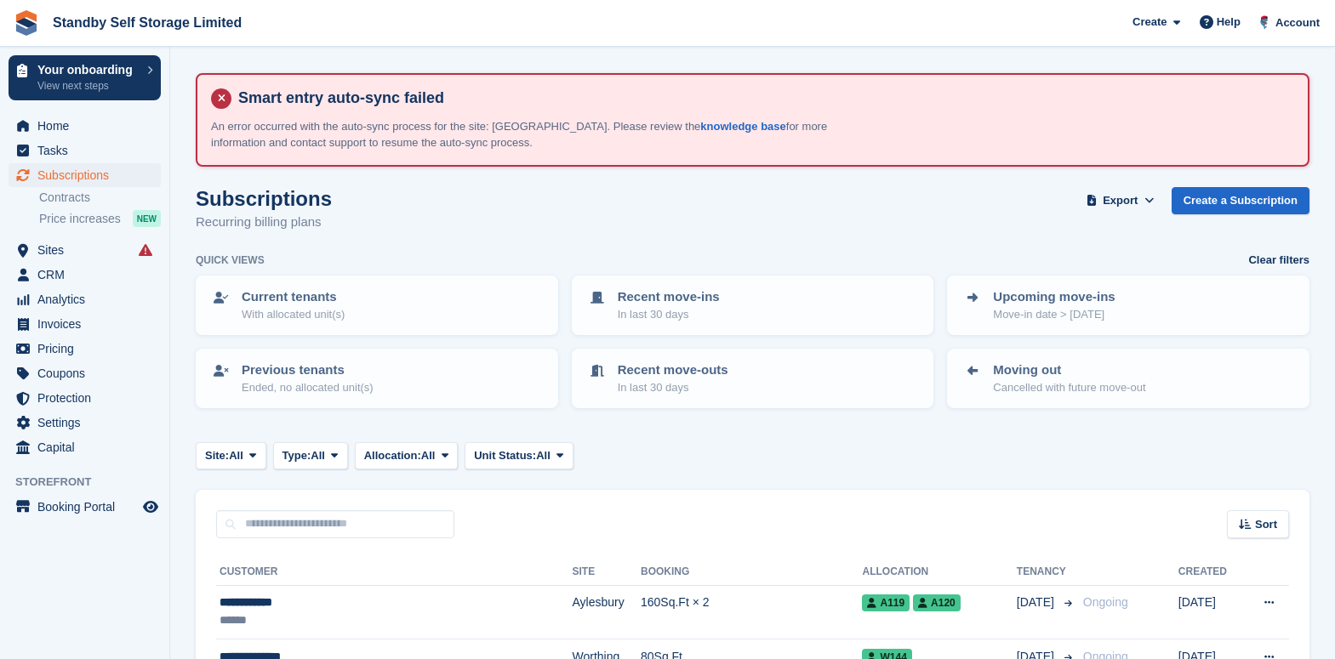
click at [318, 504] on div "Sort Sort by Customer name Date created Move in date Move out date Created (old…" at bounding box center [752, 514] width 1113 height 48
click at [329, 522] on input "text" at bounding box center [335, 524] width 238 height 28
type input "******"
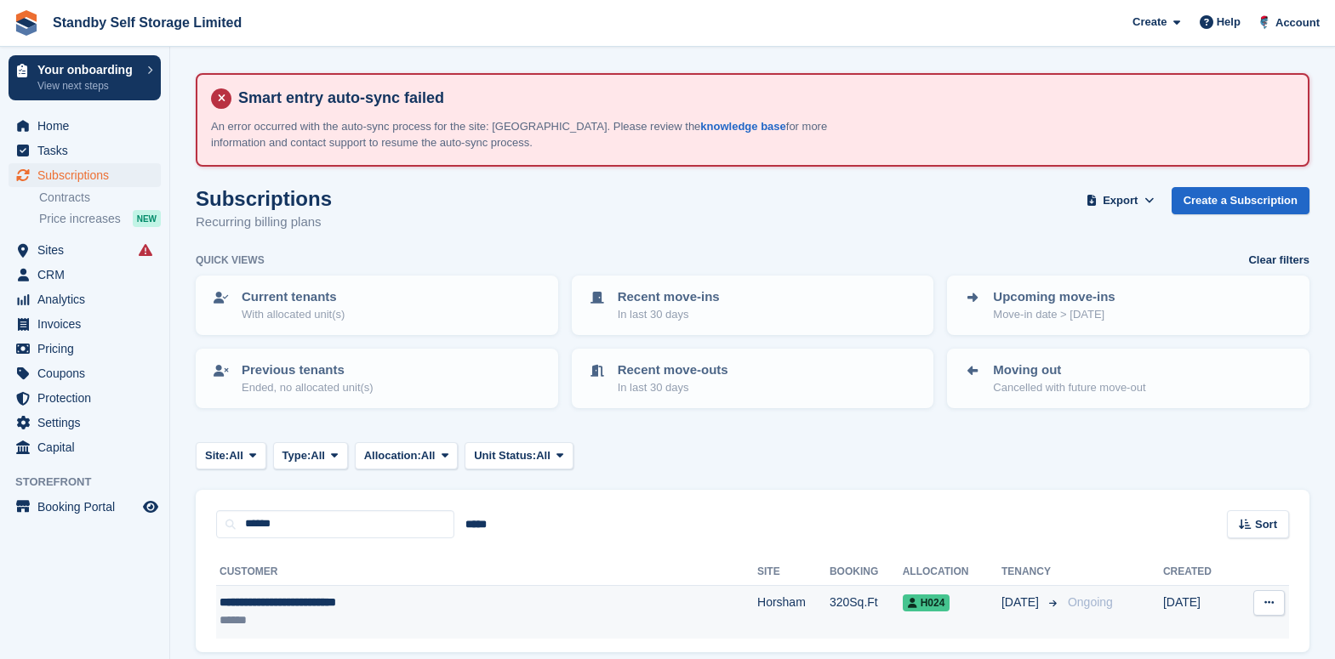
click at [560, 618] on div "******" at bounding box center [398, 621] width 358 height 18
